Goal: Task Accomplishment & Management: Manage account settings

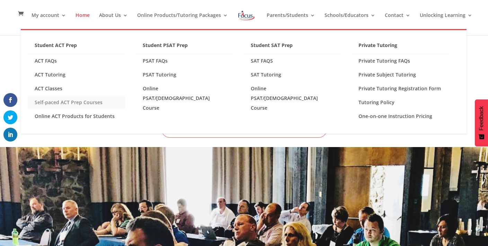
click at [55, 103] on link "Self-paced ACT Prep Courses" at bounding box center [76, 103] width 97 height 14
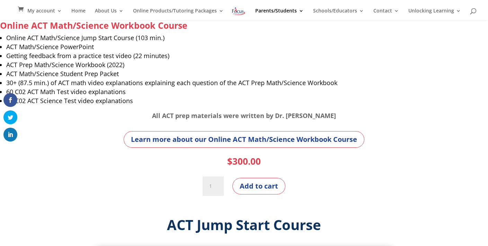
scroll to position [234, 0]
click at [222, 144] on link "Learn more about our Online ACT Math/Science Workbook Course" at bounding box center [244, 139] width 241 height 17
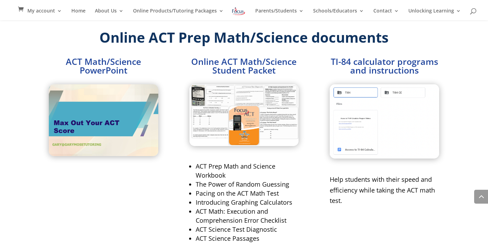
scroll to position [697, 0]
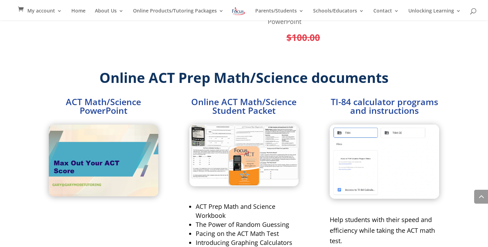
click at [93, 112] on h2 "ACT Math/Science PowerPoint" at bounding box center [104, 107] width 110 height 21
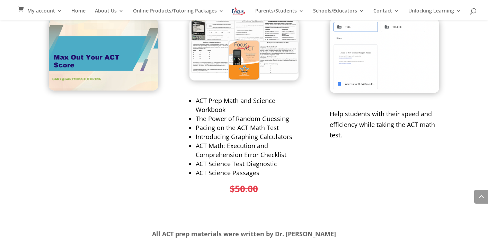
scroll to position [895, 0]
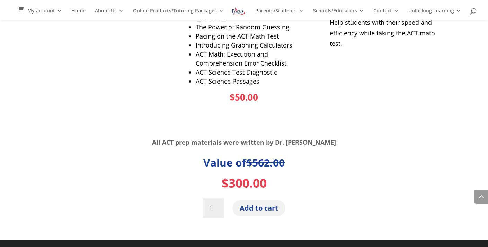
click at [249, 204] on button "Add to cart" at bounding box center [259, 208] width 53 height 17
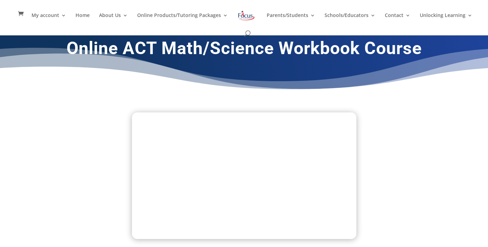
scroll to position [0, 0]
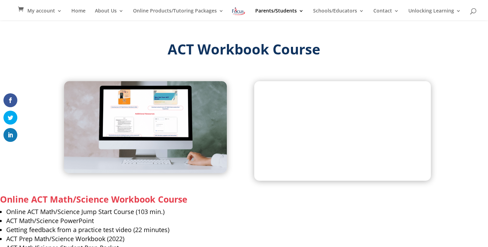
scroll to position [60, 0]
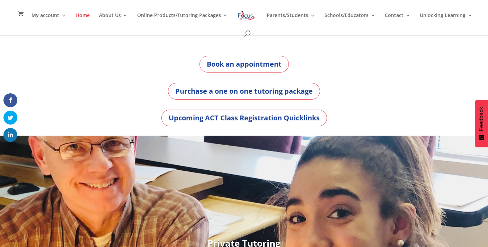
scroll to position [1, 0]
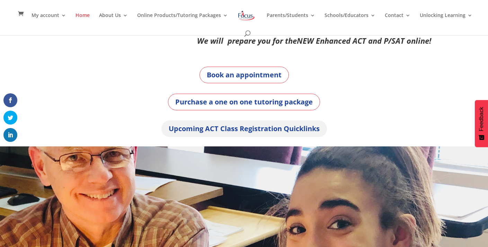
click at [225, 132] on link "Upcoming ACT Class Registration Quicklinks" at bounding box center [245, 128] width 166 height 17
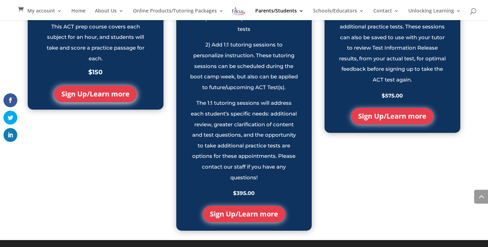
scroll to position [791, 0]
click at [391, 108] on link "Sign Up/Learn more" at bounding box center [392, 116] width 83 height 17
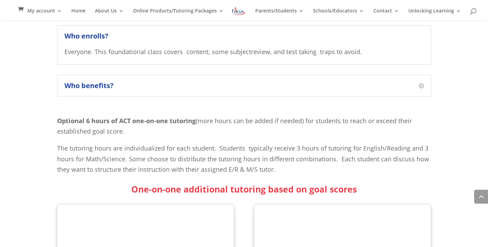
scroll to position [776, 0]
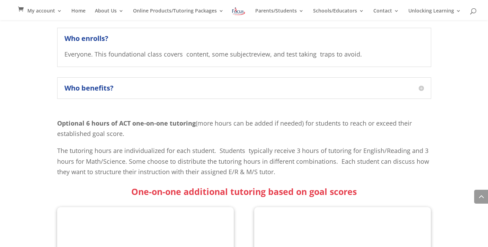
click at [199, 90] on h5 "Who benefits?" at bounding box center [244, 88] width 360 height 7
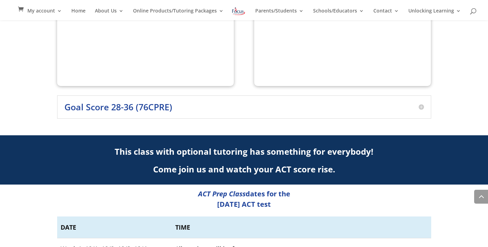
scroll to position [1451, 0]
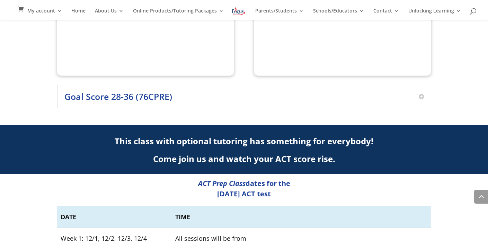
click at [193, 96] on h3 "Goal Score 28-36 (76CPRE)" at bounding box center [244, 96] width 360 height 9
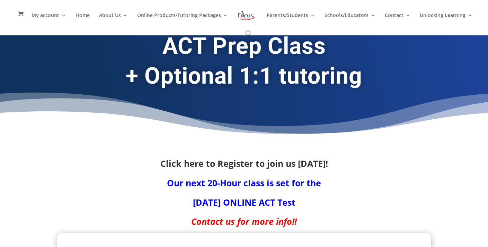
scroll to position [0, 0]
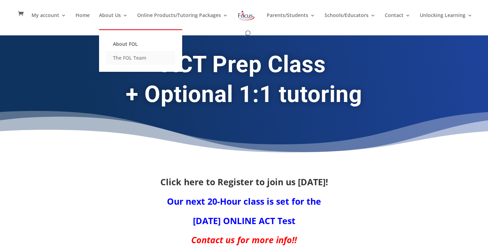
click at [111, 58] on link "The FOL Team" at bounding box center [140, 58] width 69 height 14
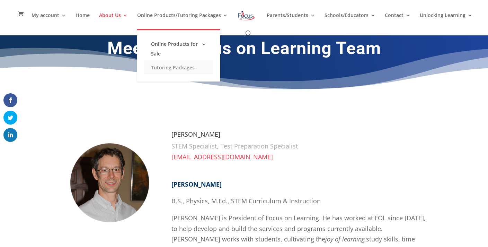
click at [160, 68] on link "Tutoring Packages" at bounding box center [178, 68] width 69 height 14
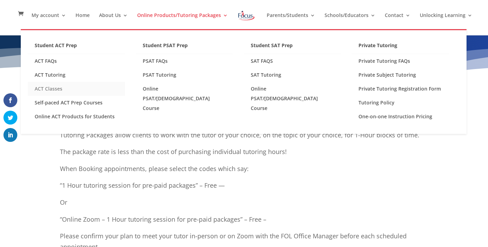
click at [50, 87] on link "ACT Classes" at bounding box center [76, 89] width 97 height 14
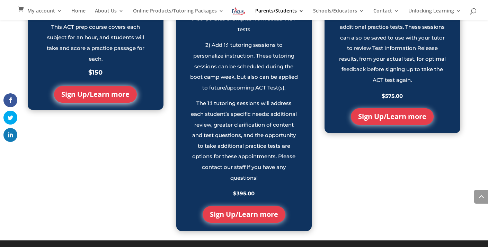
scroll to position [790, 0]
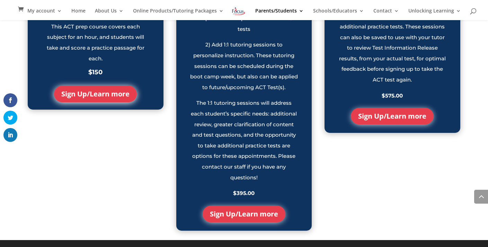
click at [242, 215] on link "Sign Up/Learn more" at bounding box center [244, 214] width 83 height 17
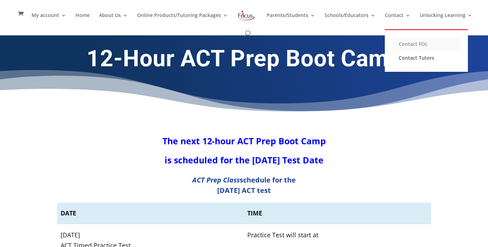
click at [397, 45] on link "Contact FOL" at bounding box center [426, 44] width 69 height 14
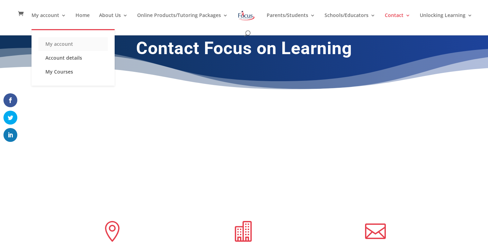
click at [52, 43] on link "My account" at bounding box center [72, 44] width 69 height 14
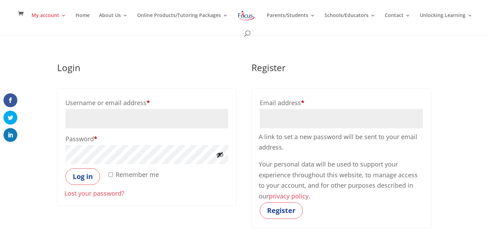
click at [95, 113] on input "Username or email address * Required" at bounding box center [147, 118] width 163 height 19
type input "[EMAIL_ADDRESS][DOMAIN_NAME]"
click at [76, 172] on button "Log in" at bounding box center [83, 176] width 35 height 17
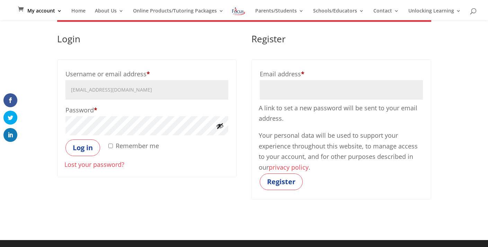
scroll to position [51, 0]
click at [91, 167] on link "Lost your password?" at bounding box center [94, 164] width 60 height 8
